Goal: Navigation & Orientation: Find specific page/section

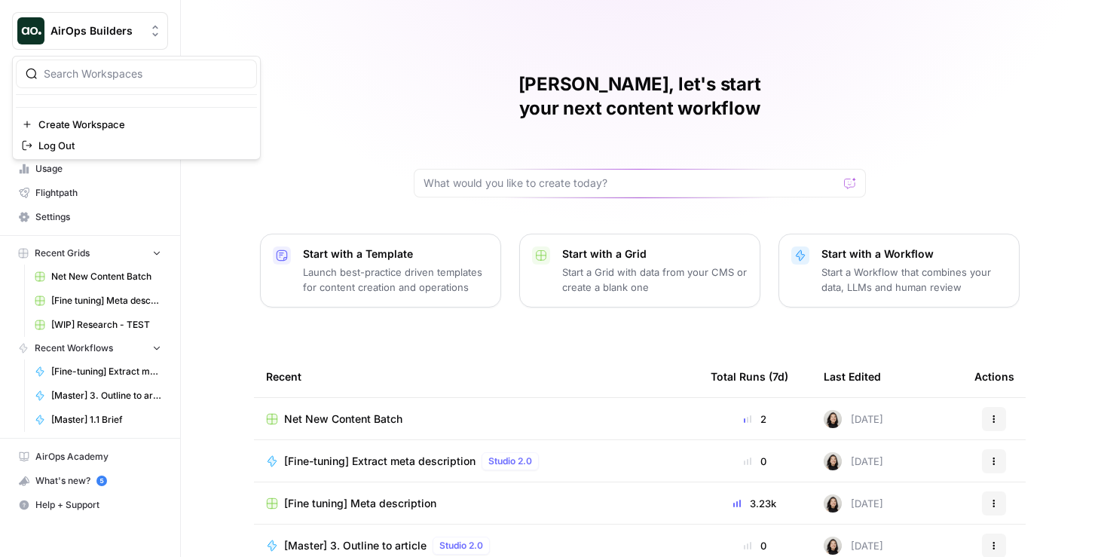
click at [158, 29] on icon "Workspace: AirOps Builders" at bounding box center [155, 30] width 15 height 15
type input "ten s"
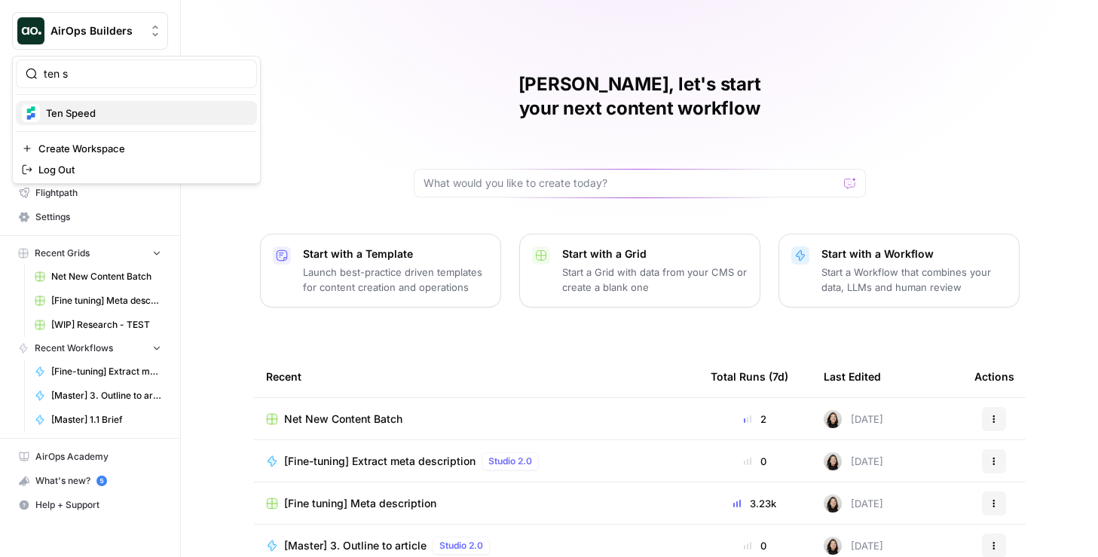
click at [129, 104] on div "Ten Speed" at bounding box center [136, 113] width 229 height 18
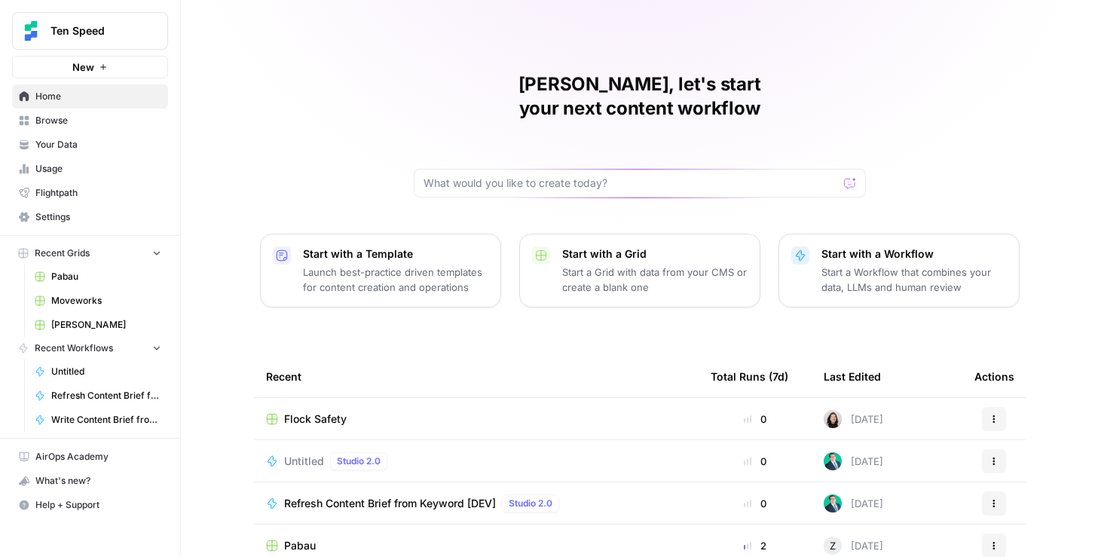
click at [326, 452] on div "Untitled Studio 2.0" at bounding box center [338, 461] width 109 height 18
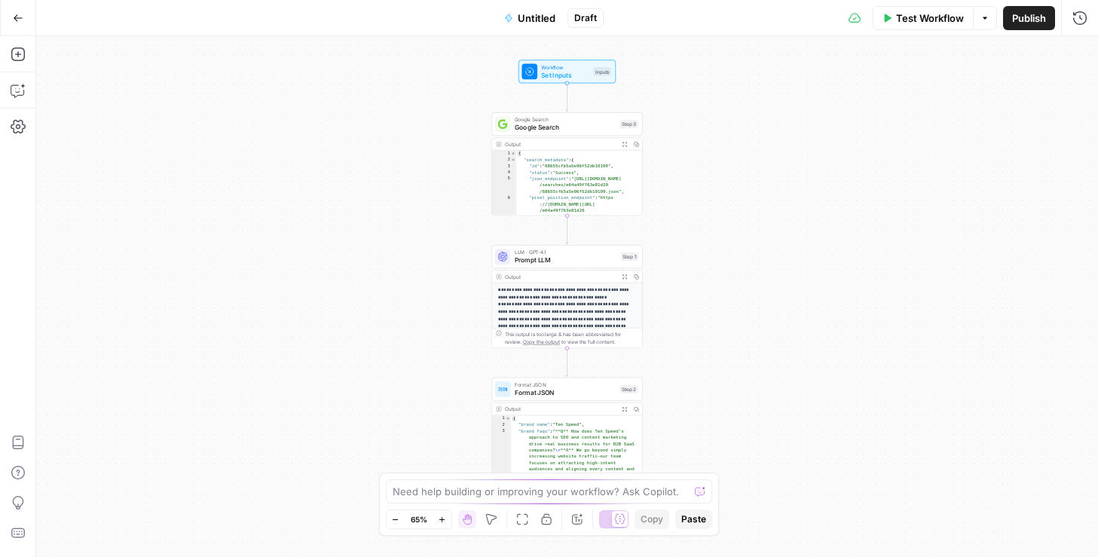
click at [17, 17] on icon "button" at bounding box center [18, 18] width 11 height 11
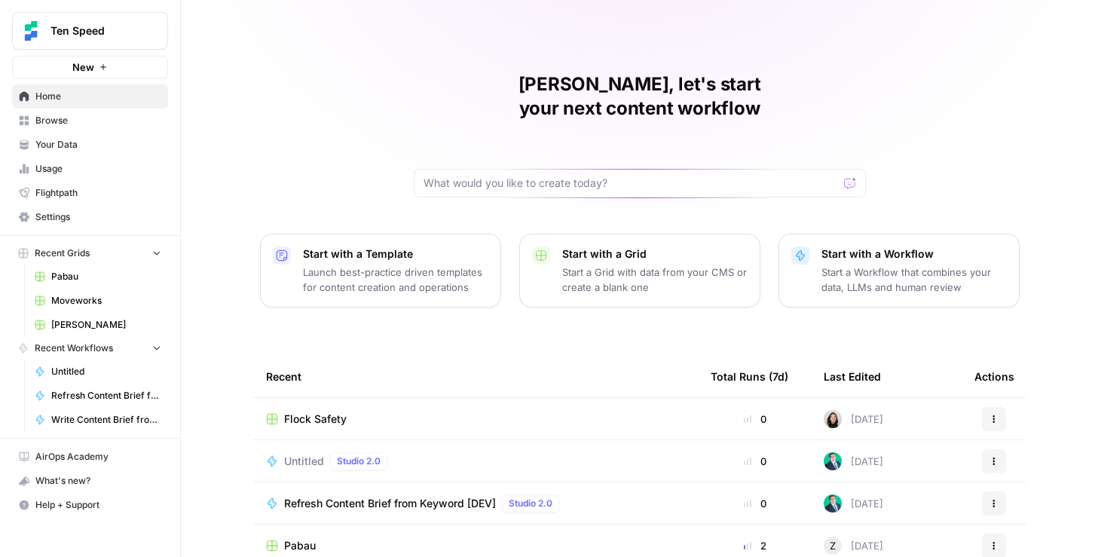
click at [113, 365] on span "Untitled" at bounding box center [106, 372] width 110 height 14
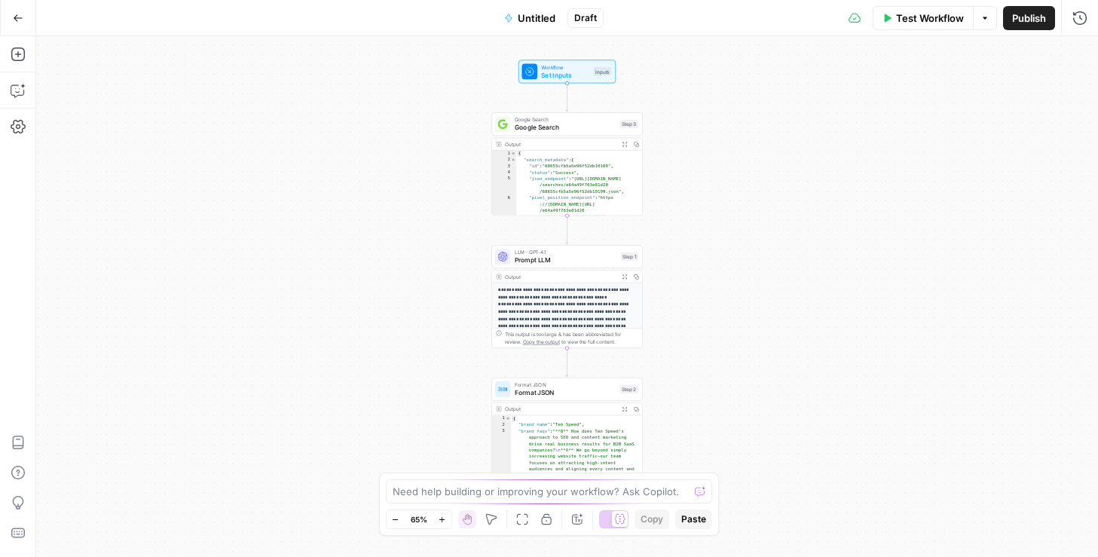
click at [13, 17] on icon "button" at bounding box center [18, 18] width 11 height 11
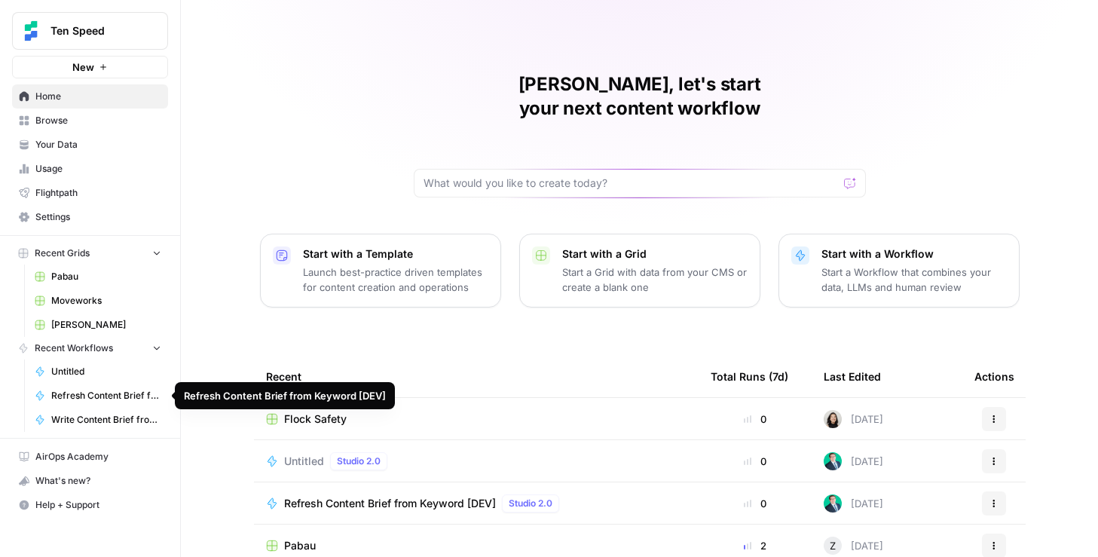
click at [109, 400] on span "Refresh Content Brief from Keyword [DEV]" at bounding box center [106, 396] width 110 height 14
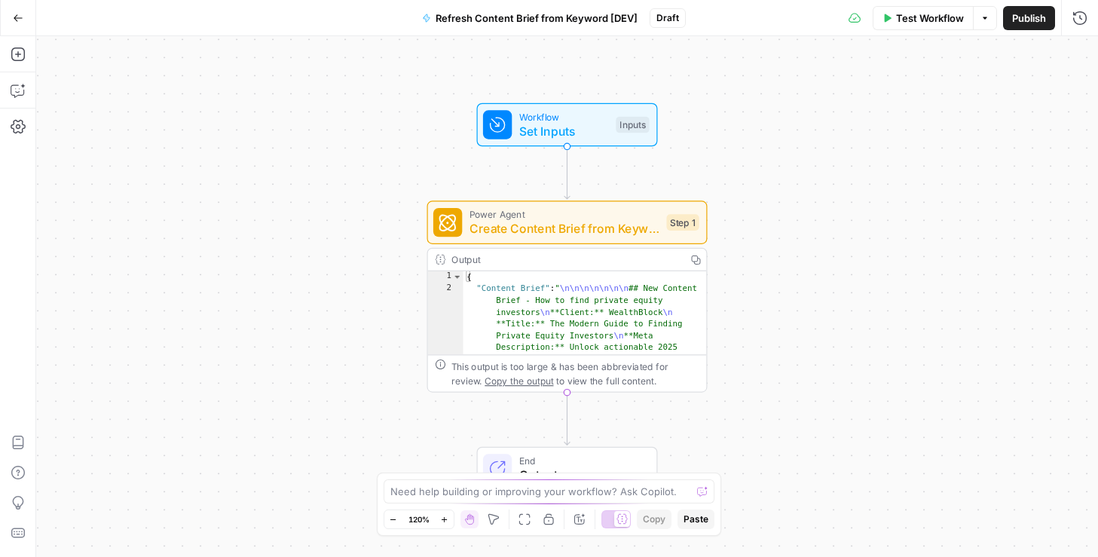
drag, startPoint x: 20, startPoint y: 19, endPoint x: 38, endPoint y: 23, distance: 18.6
click at [20, 19] on icon "button" at bounding box center [18, 18] width 11 height 11
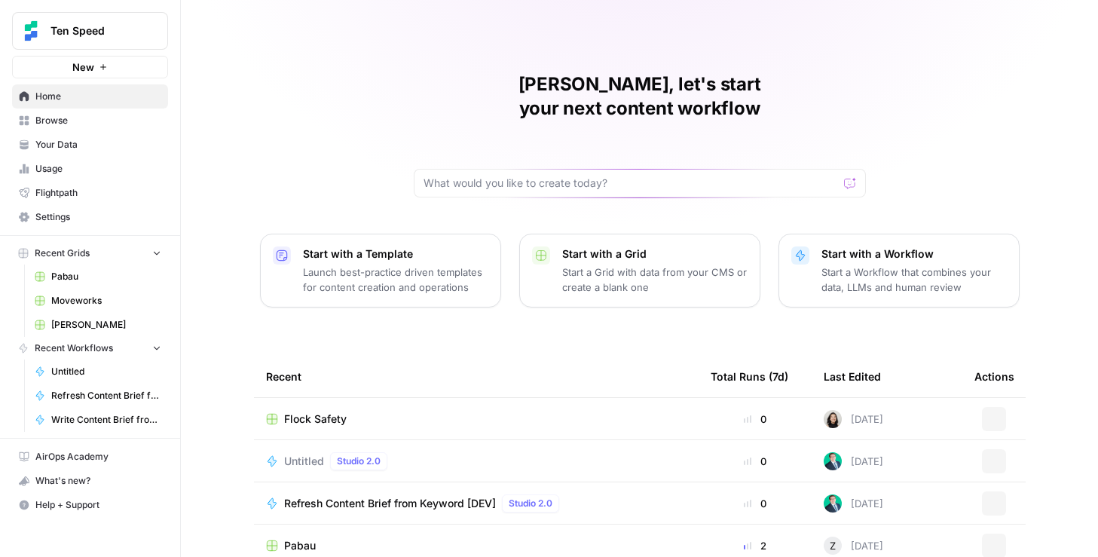
click at [158, 32] on icon "Workspace: Ten Speed" at bounding box center [155, 30] width 15 height 15
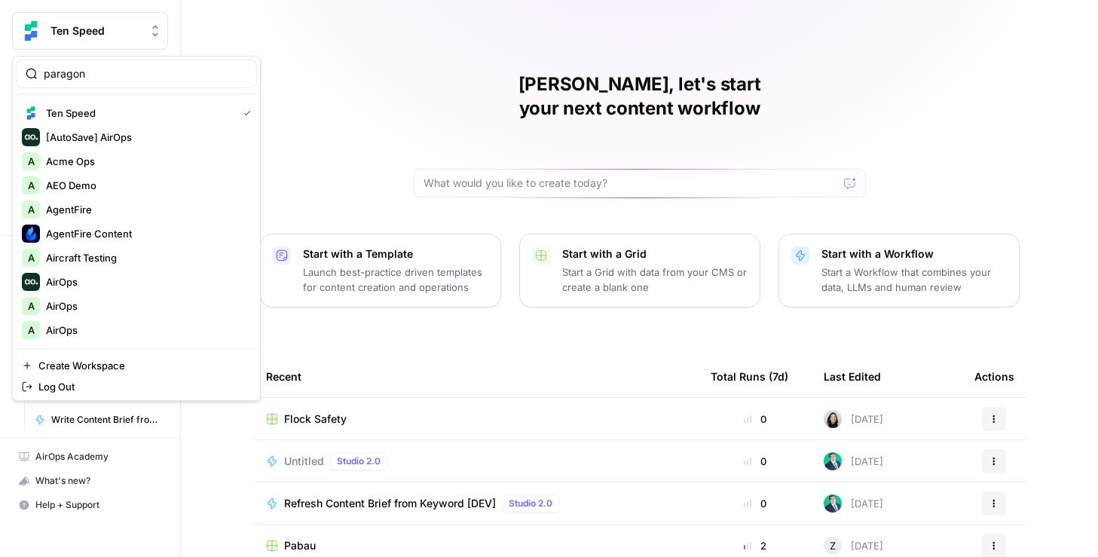
type input "paragon"
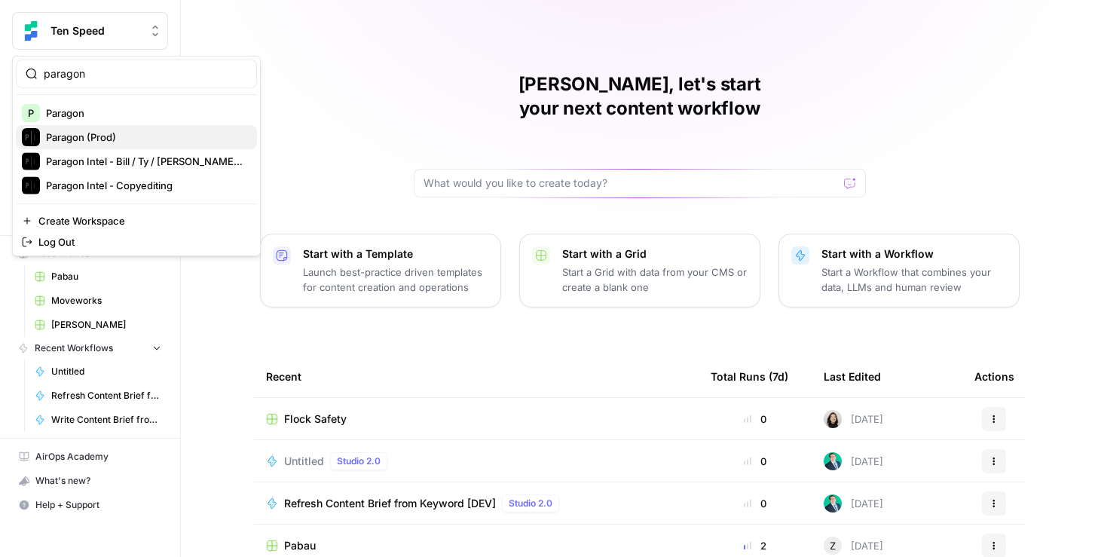
click at [115, 136] on span "Paragon (Prod)" at bounding box center [145, 137] width 199 height 15
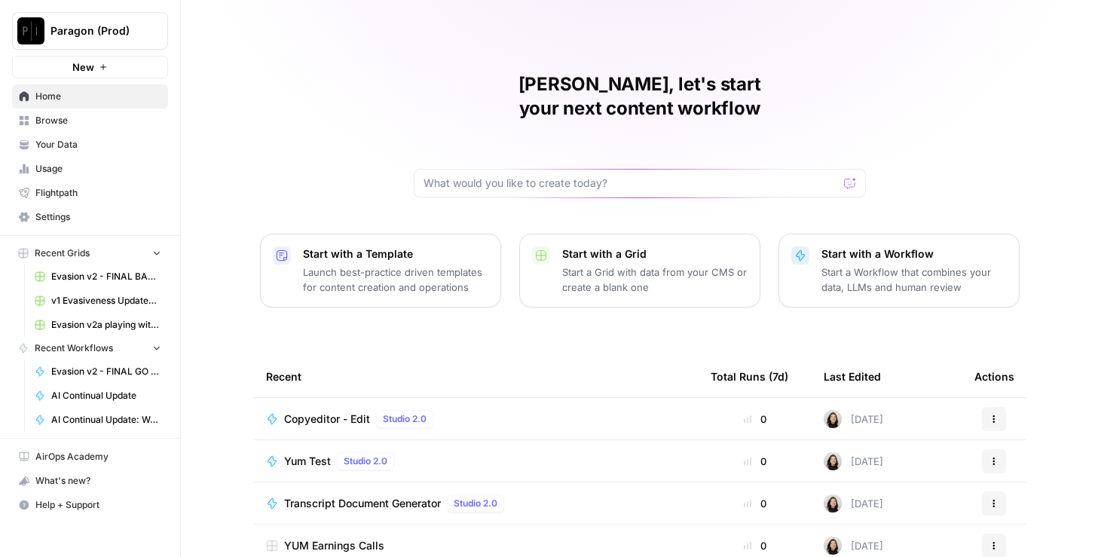
click at [72, 384] on link "AI Continual Update" at bounding box center [98, 396] width 140 height 24
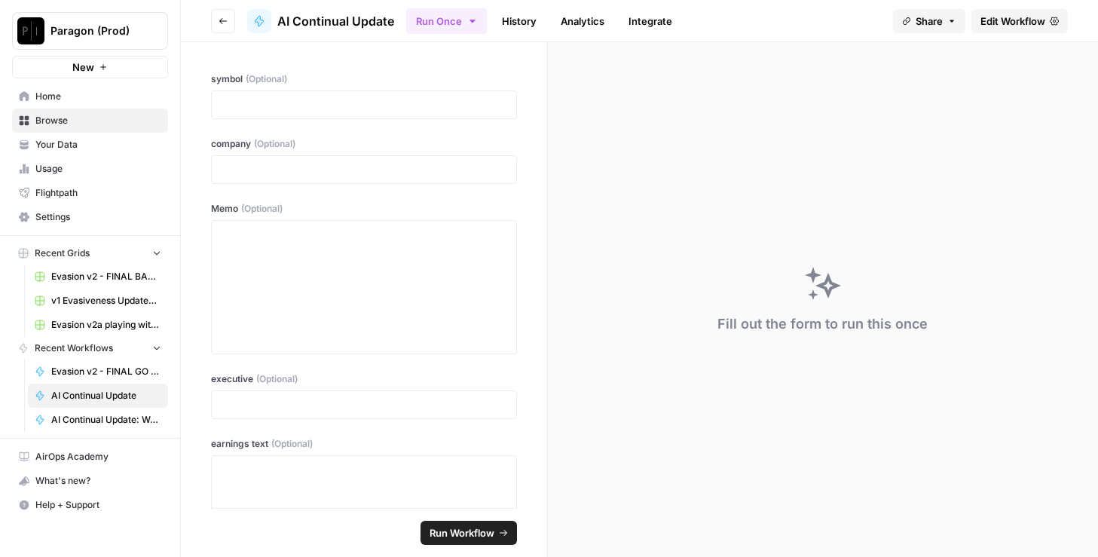
click at [991, 19] on span "Edit Workflow" at bounding box center [1013, 21] width 65 height 15
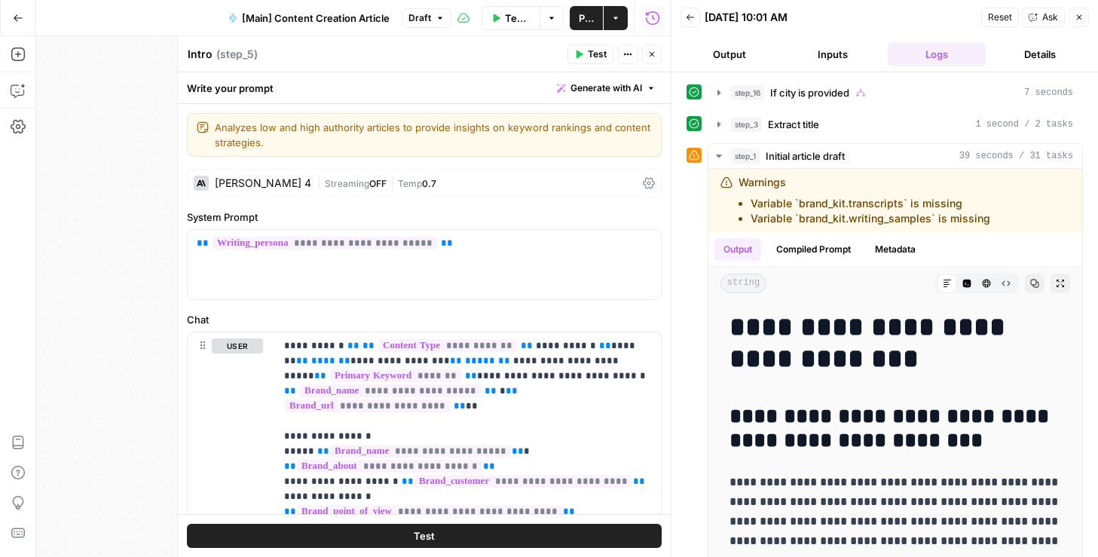
scroll to position [182, 0]
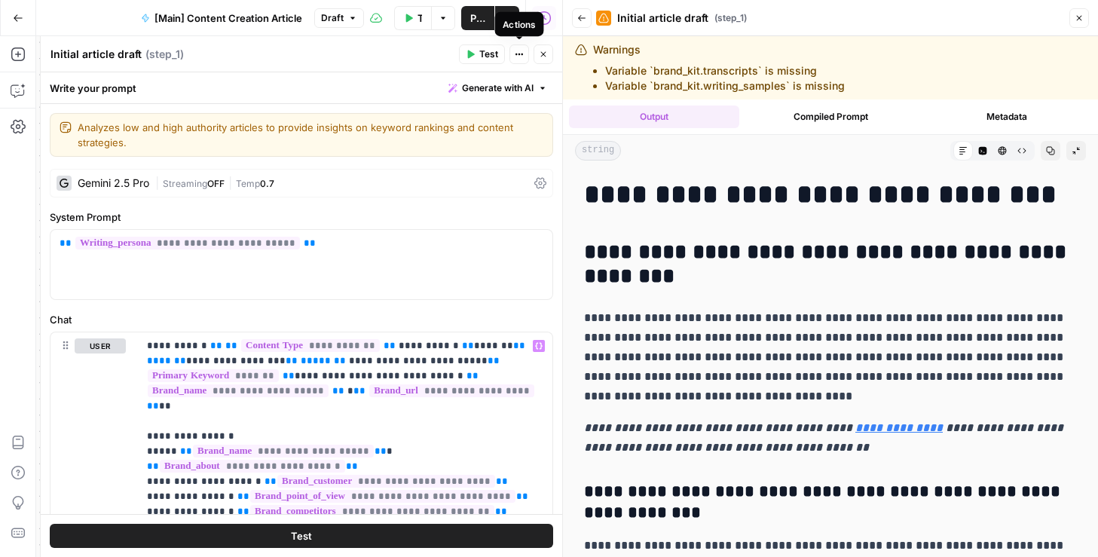
scroll to position [145, 0]
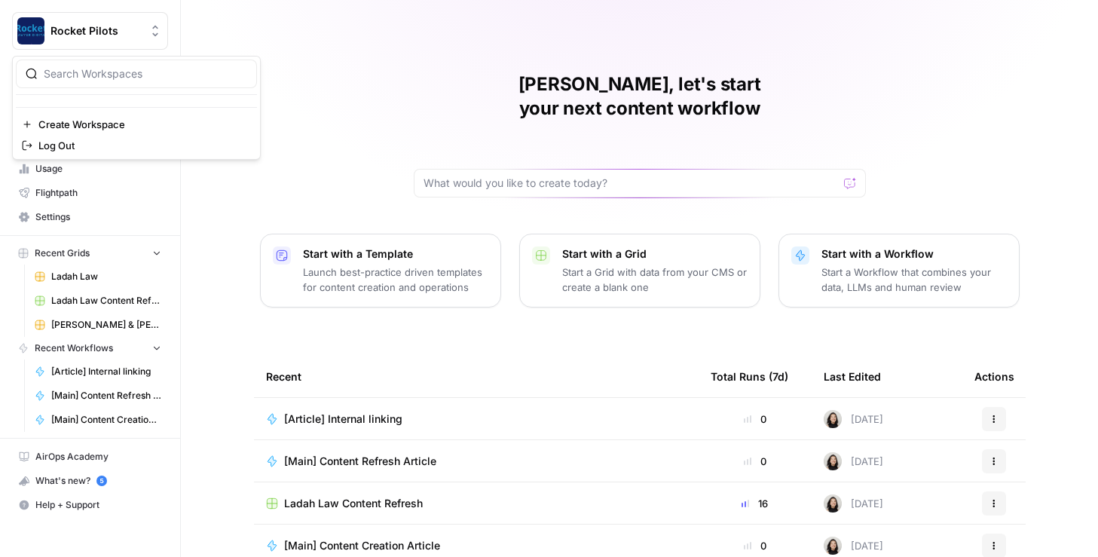
click at [155, 32] on icon "Workspace: Rocket Pilots" at bounding box center [155, 30] width 15 height 15
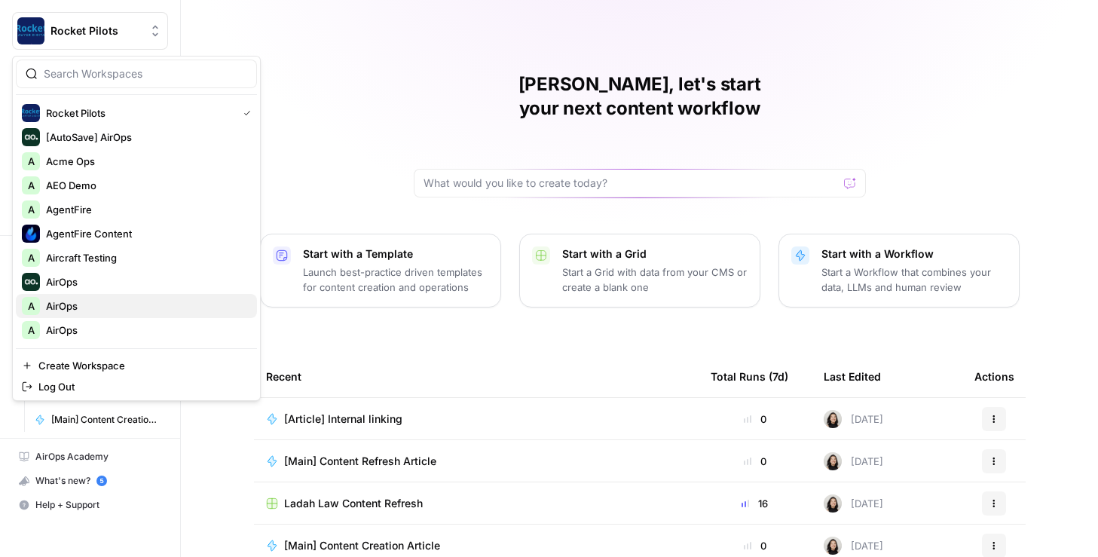
click at [70, 311] on span "AirOps" at bounding box center [145, 306] width 199 height 15
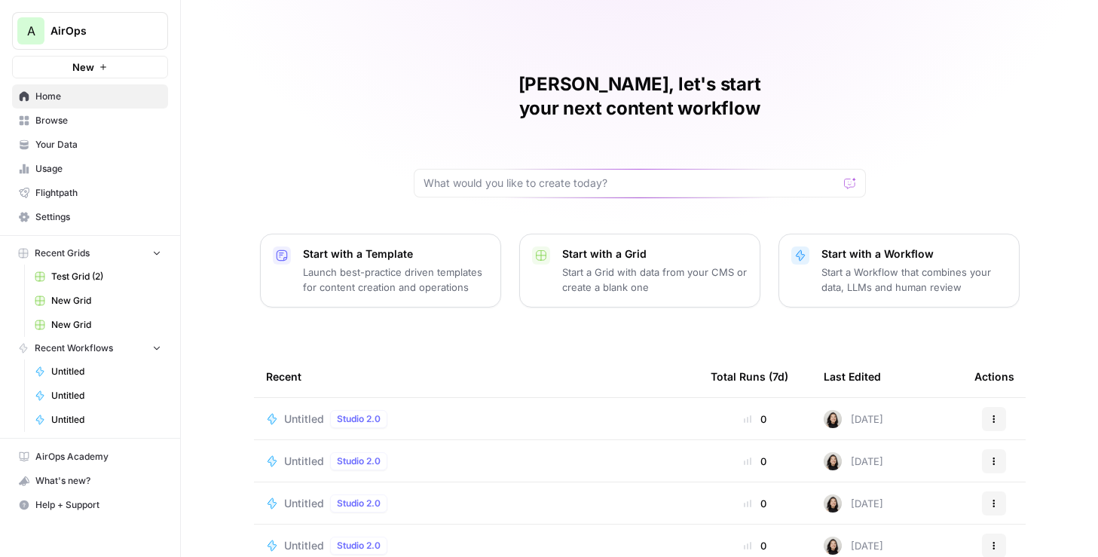
click at [282, 452] on div "Untitled Studio 2.0" at bounding box center [476, 461] width 421 height 18
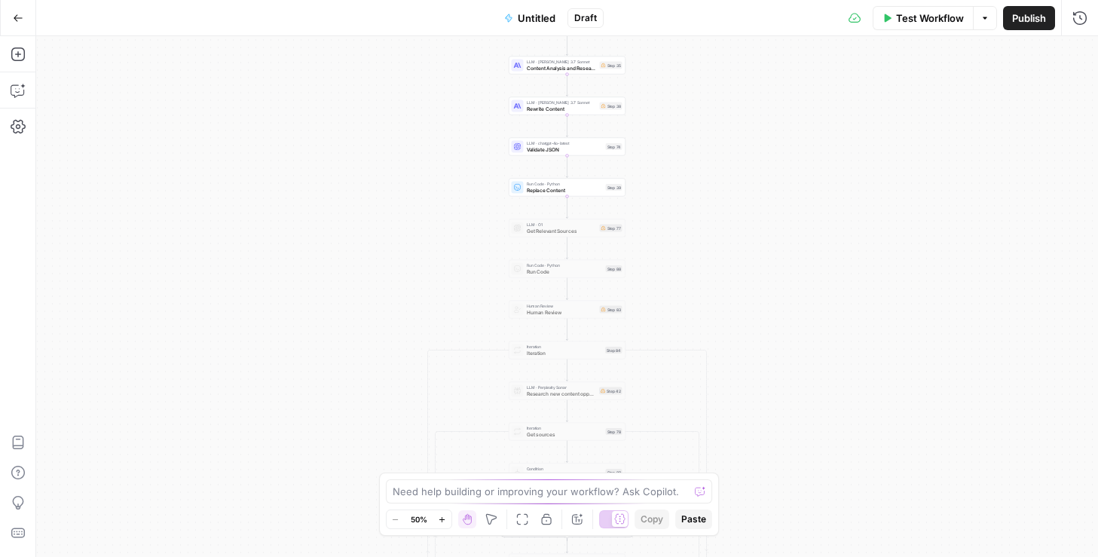
click at [11, 20] on button "Go Back" at bounding box center [18, 18] width 27 height 27
